Goal: Information Seeking & Learning: Learn about a topic

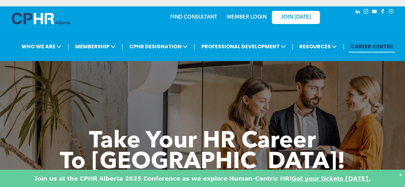
click at [231, 19] on link "MEMBER LOGIN" at bounding box center [246, 17] width 40 height 5
click at [253, 17] on link "MEMBER LOGIN" at bounding box center [246, 17] width 40 height 5
click at [287, 21] on link "JOIN [DATE]" at bounding box center [295, 17] width 48 height 13
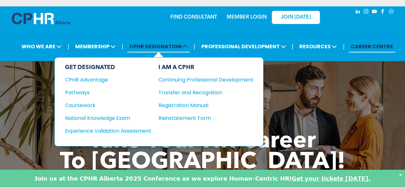
click at [178, 44] on span "CPHR DESIGNATION" at bounding box center [158, 47] width 62 height 12
click at [86, 91] on div "Pathways" at bounding box center [104, 93] width 78 height 8
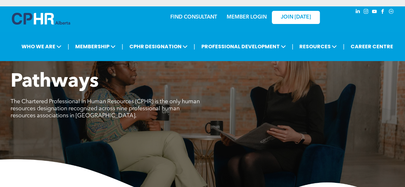
click at [240, 13] on div "MEMBER LOGIN" at bounding box center [246, 16] width 42 height 12
click at [242, 16] on link "MEMBER LOGIN" at bounding box center [246, 17] width 40 height 5
